Goal: Information Seeking & Learning: Understand process/instructions

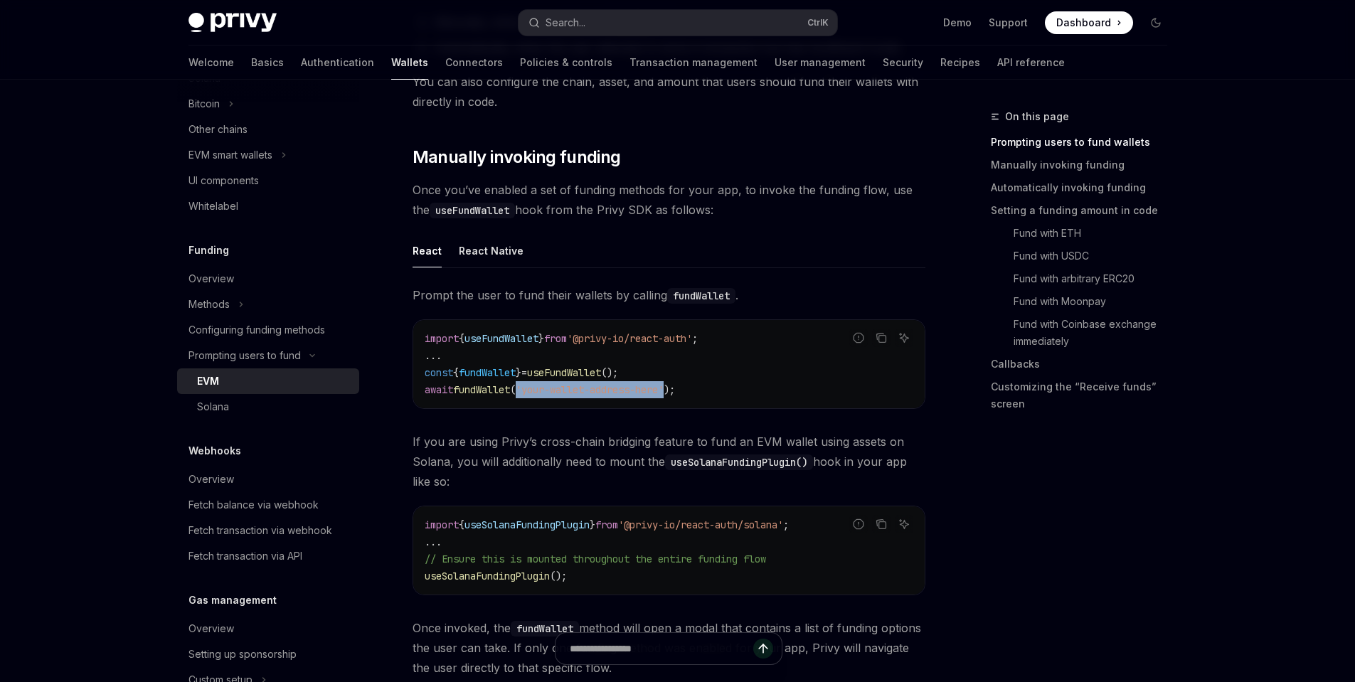
drag, startPoint x: 530, startPoint y: 393, endPoint x: 683, endPoint y: 395, distance: 153.6
click at [675, 395] on span "await fundWallet ( 'your-wallet-address-here' );" at bounding box center [550, 389] width 250 height 13
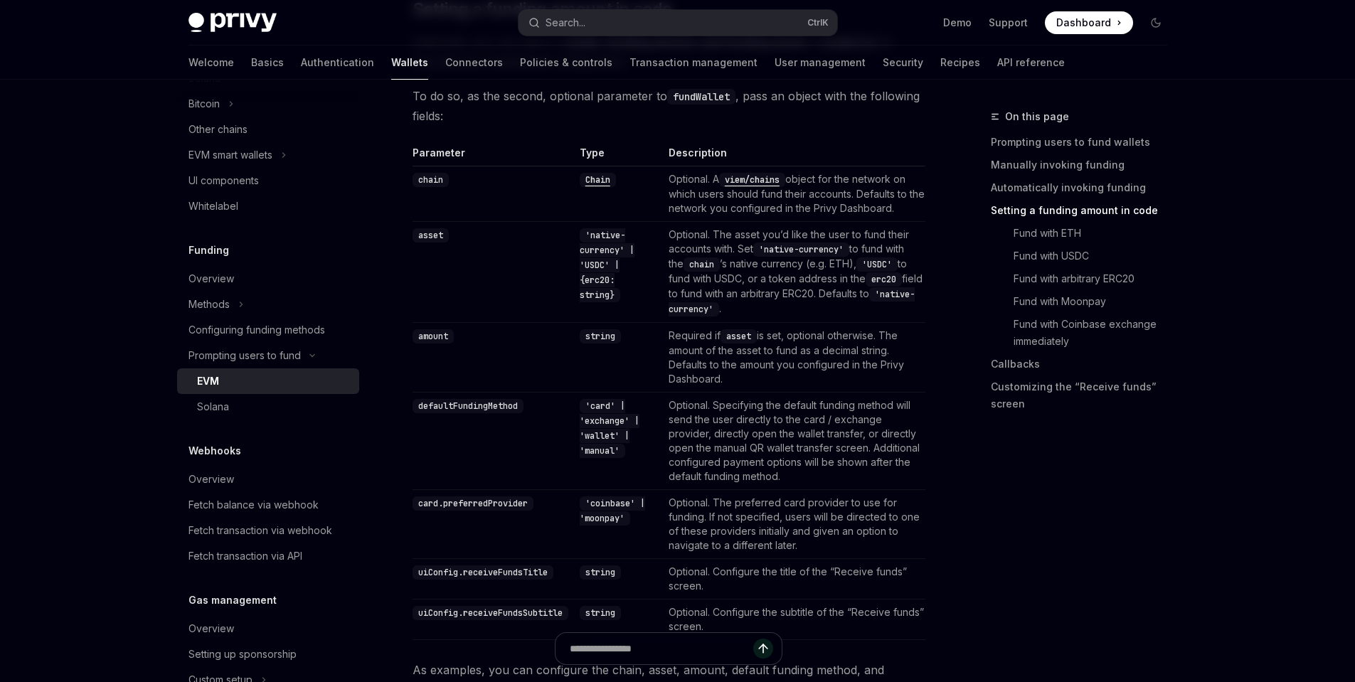
scroll to position [1195, 0]
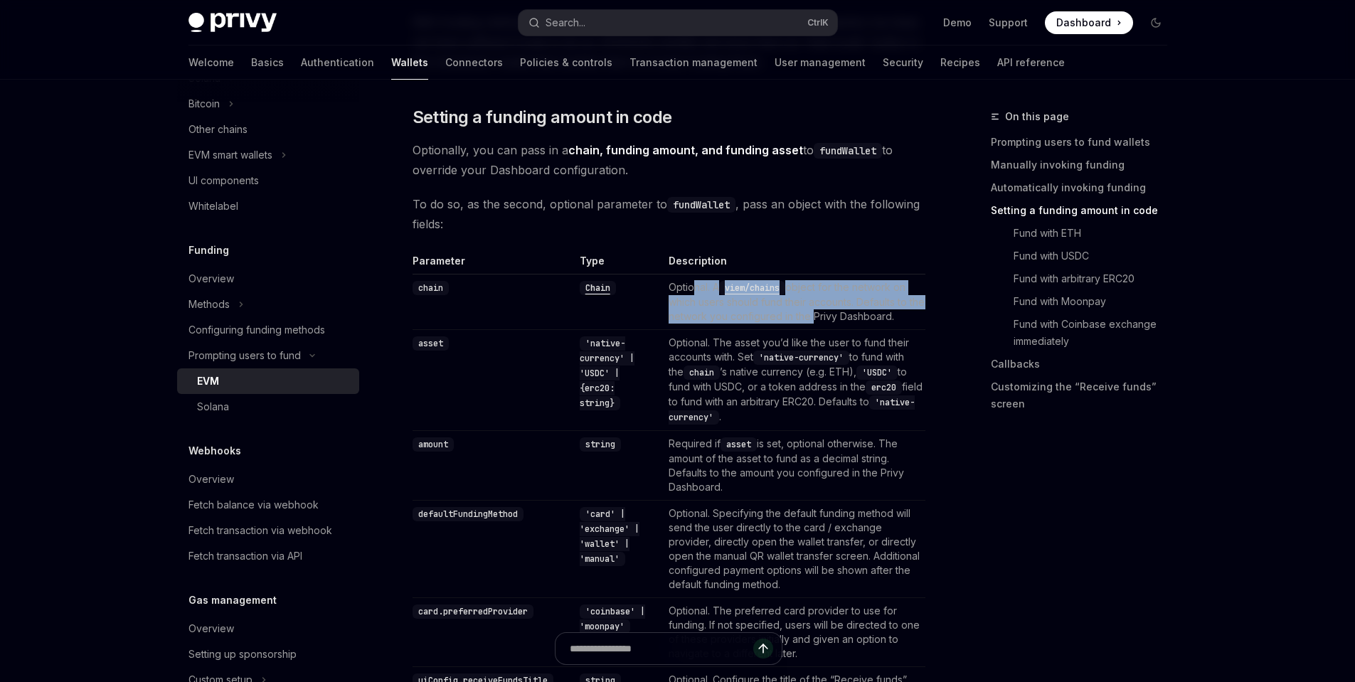
drag, startPoint x: 705, startPoint y: 287, endPoint x: 838, endPoint y: 322, distance: 137.5
click at [838, 322] on td "Optional. A viem/chains object for the network on which users should fund their…" at bounding box center [794, 301] width 262 height 55
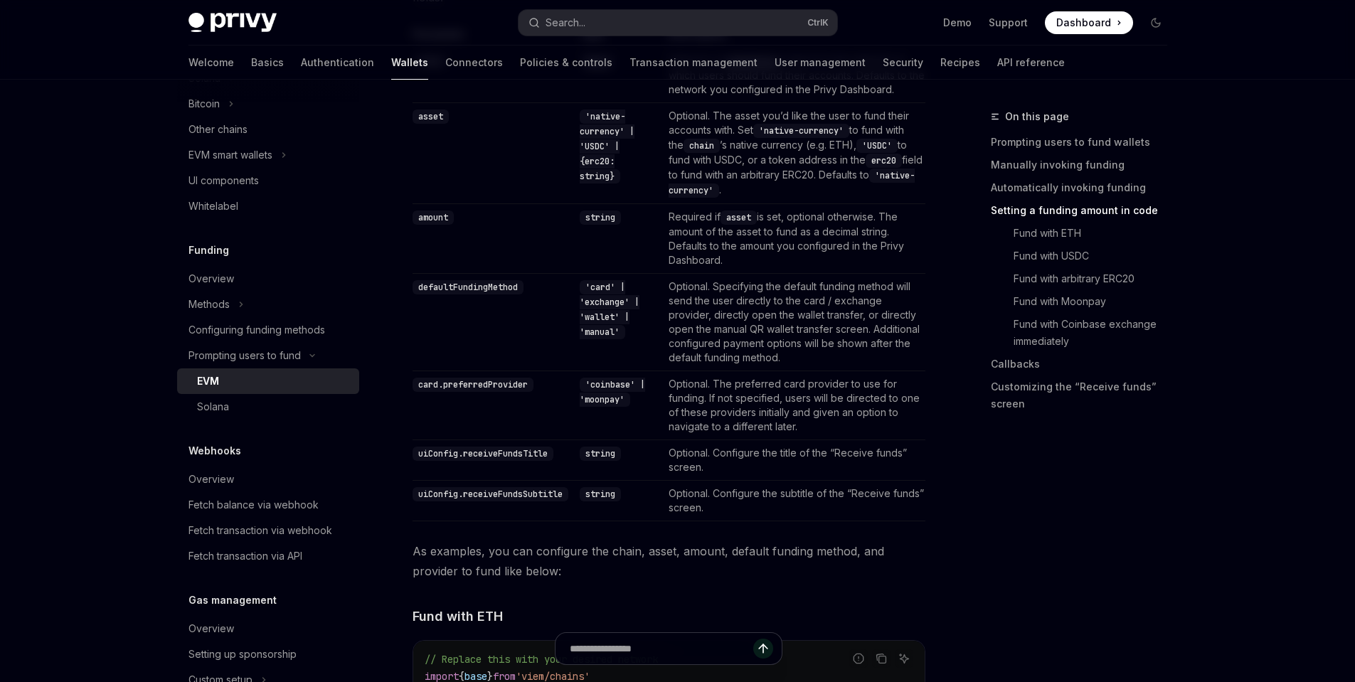
scroll to position [1707, 0]
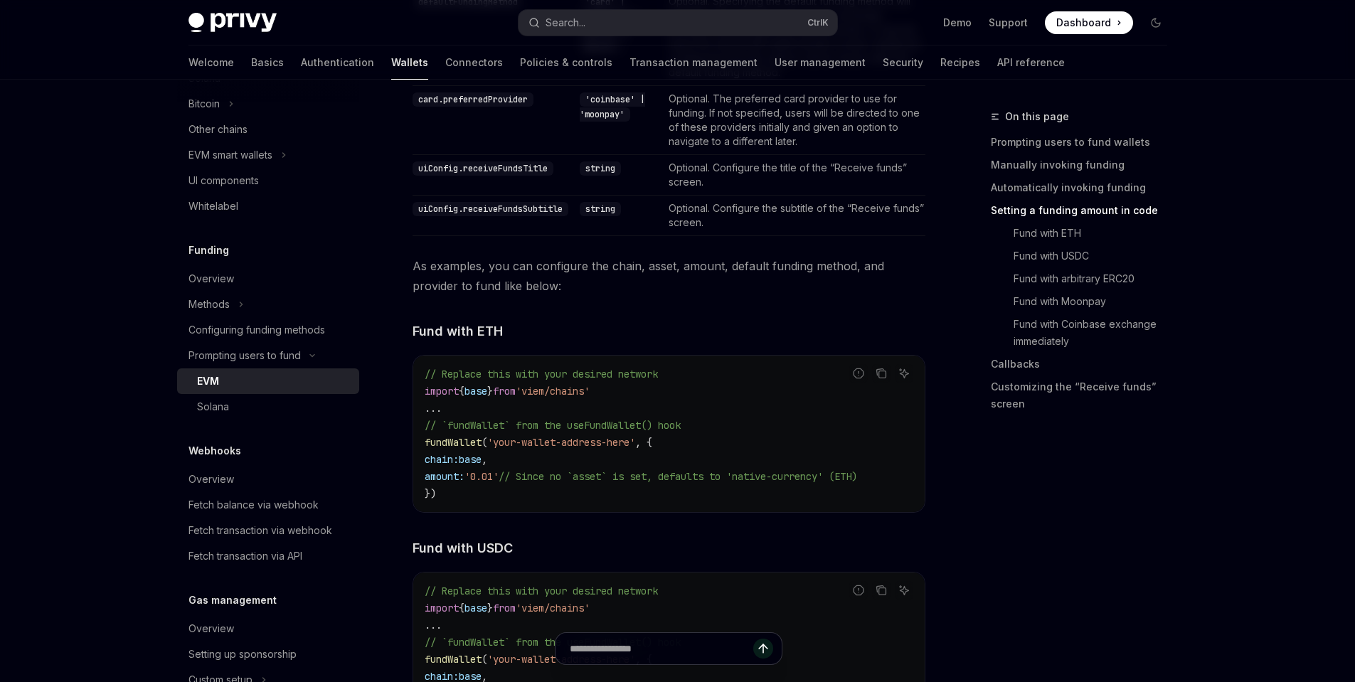
click at [560, 383] on code "// Replace this with your desired network import { base } from 'viem/chains' ..…" at bounding box center [669, 434] width 489 height 137
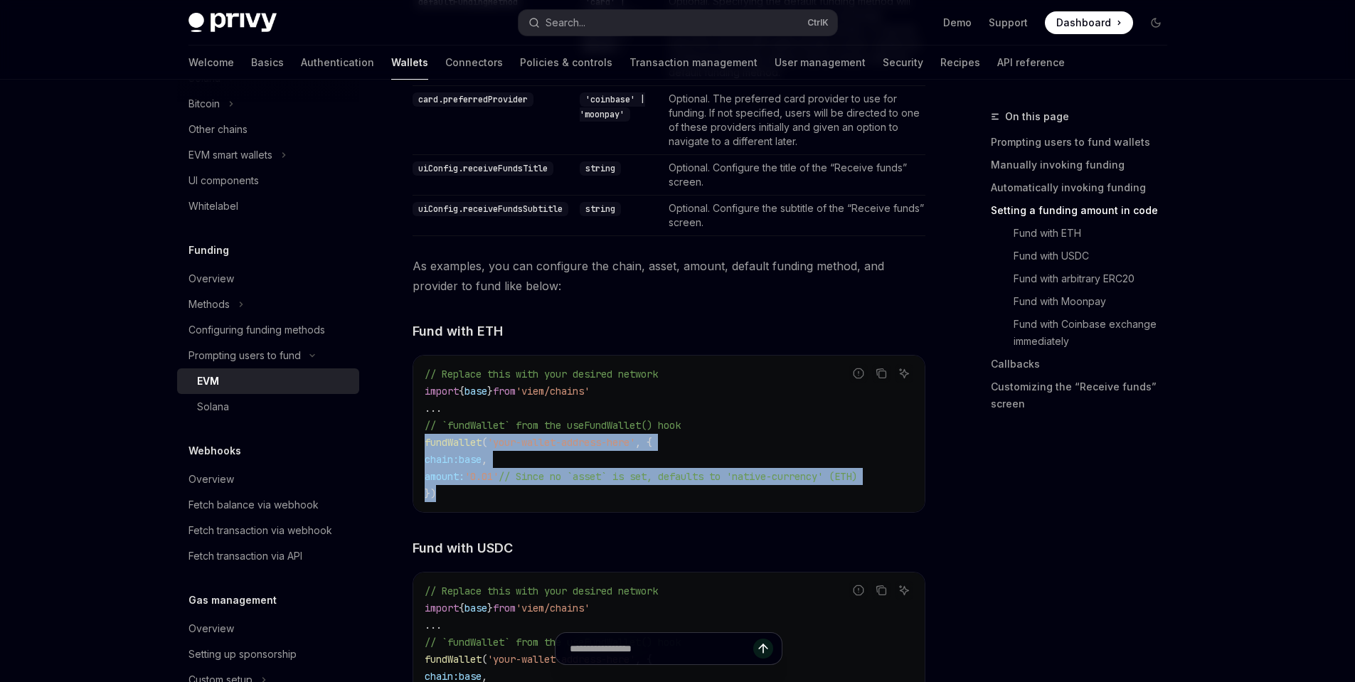
drag, startPoint x: 425, startPoint y: 439, endPoint x: 525, endPoint y: 511, distance: 123.3
click at [525, 511] on div "// Replace this with your desired network import { base } from 'viem/chains' ..…" at bounding box center [668, 434] width 511 height 156
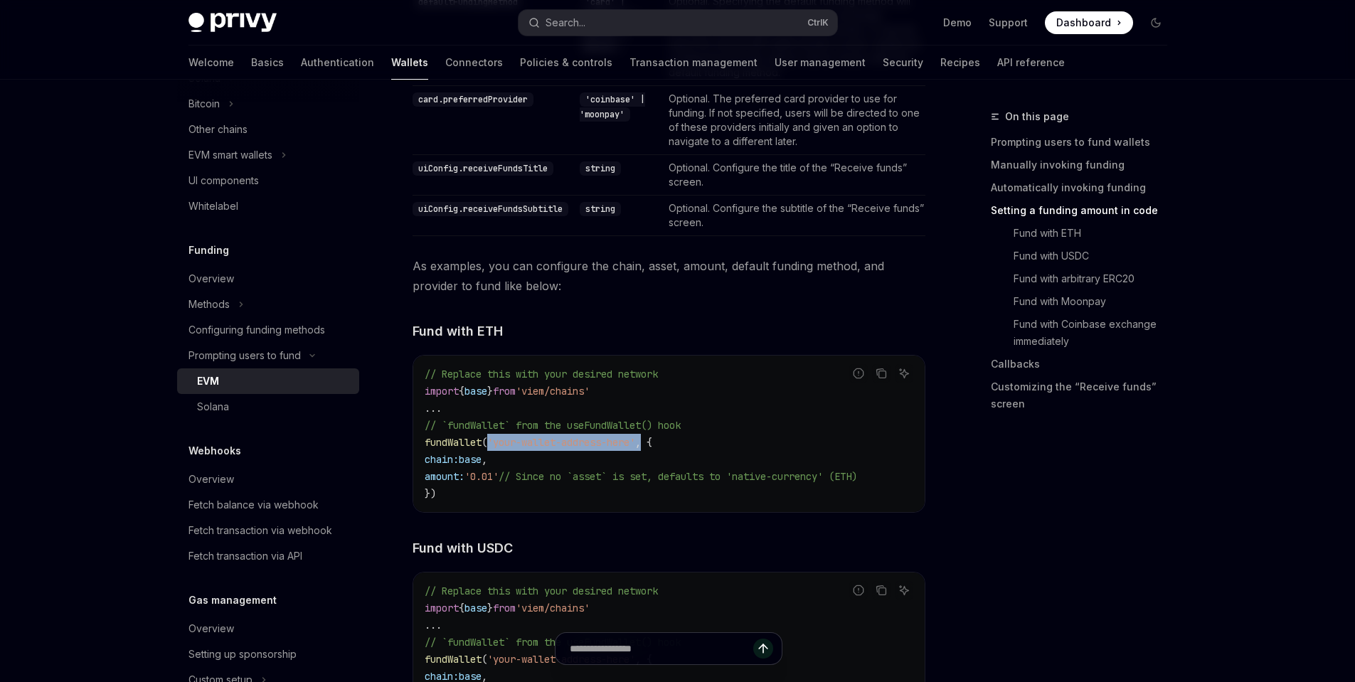
drag, startPoint x: 491, startPoint y: 440, endPoint x: 654, endPoint y: 441, distance: 162.2
click at [652, 441] on span "fundWallet ( 'your-wallet-address-here' , {" at bounding box center [539, 442] width 228 height 13
click at [652, 441] on span ", {" at bounding box center [643, 442] width 17 height 13
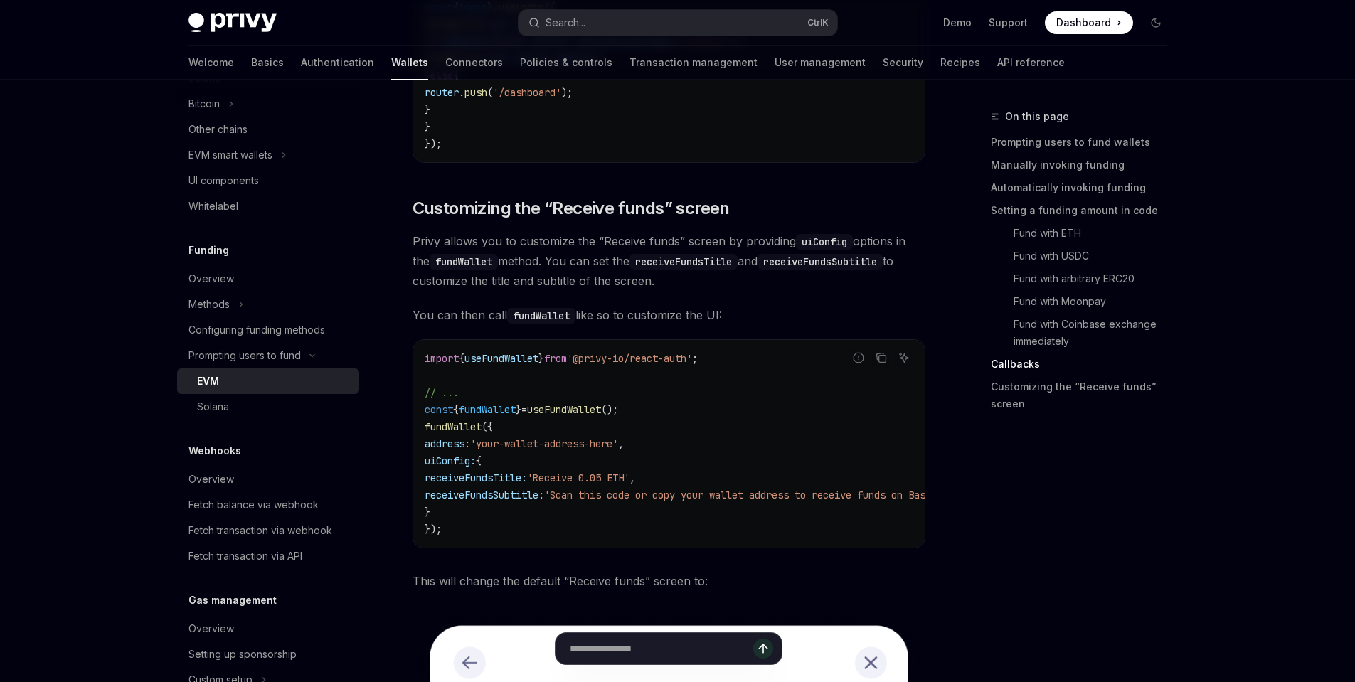
scroll to position [3670, 0]
